Goal: Task Accomplishment & Management: Manage account settings

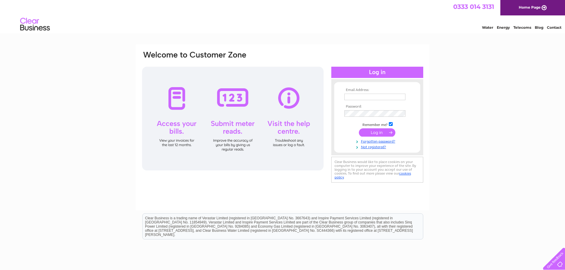
type input "[EMAIL_ADDRESS][DOMAIN_NAME]"
click at [378, 136] on input "submit" at bounding box center [377, 132] width 36 height 8
click at [376, 130] on input "submit" at bounding box center [377, 132] width 36 height 8
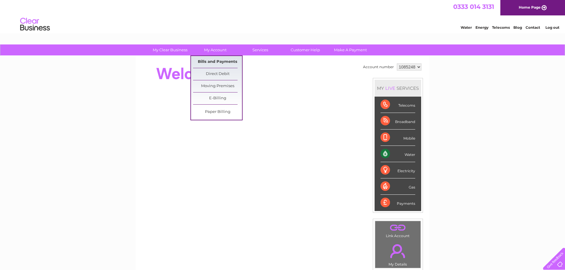
click at [212, 62] on link "Bills and Payments" at bounding box center [217, 62] width 49 height 12
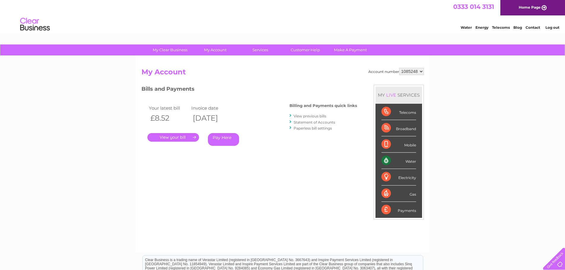
click at [183, 136] on link "." at bounding box center [173, 137] width 52 height 9
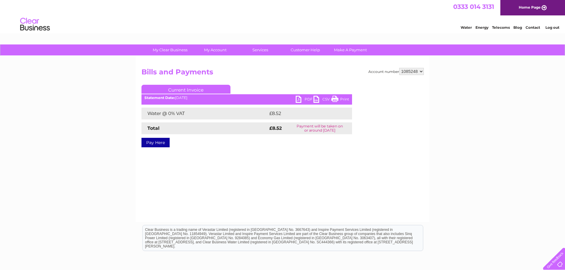
click at [303, 97] on link "PDF" at bounding box center [305, 100] width 18 height 9
